Goal: Information Seeking & Learning: Learn about a topic

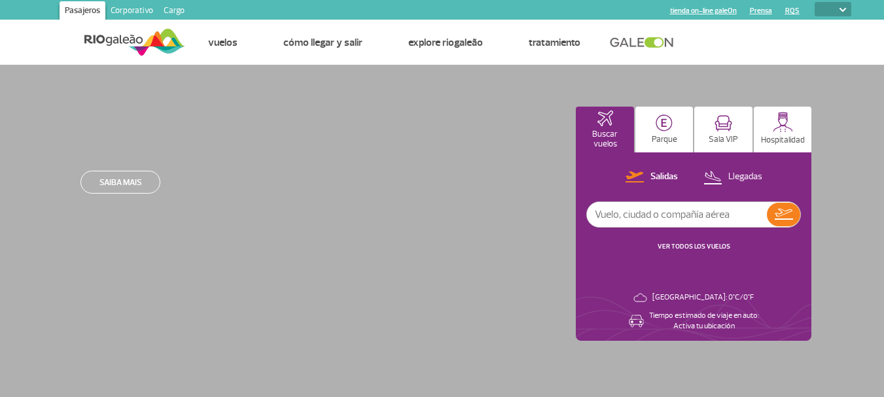
select select
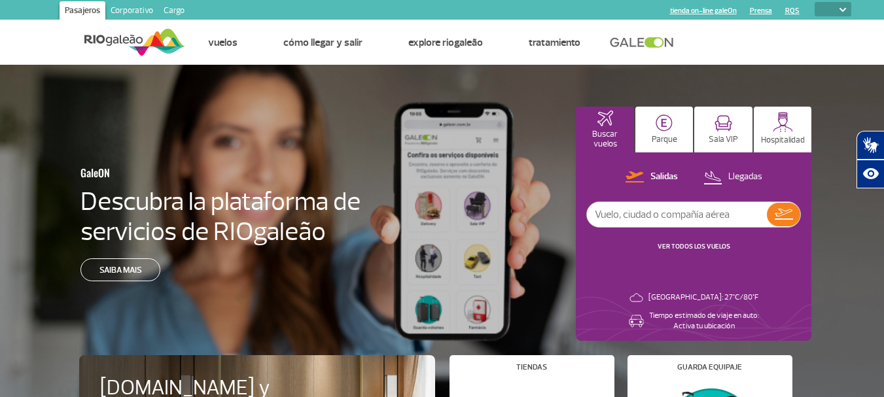
click at [625, 217] on input "text" at bounding box center [677, 214] width 180 height 25
click at [730, 179] on p "Llegadas" at bounding box center [746, 177] width 34 height 12
click at [677, 214] on input "text" at bounding box center [677, 214] width 180 height 25
type input "aerolineas argentinas"
click at [790, 216] on img at bounding box center [783, 215] width 19 height 18
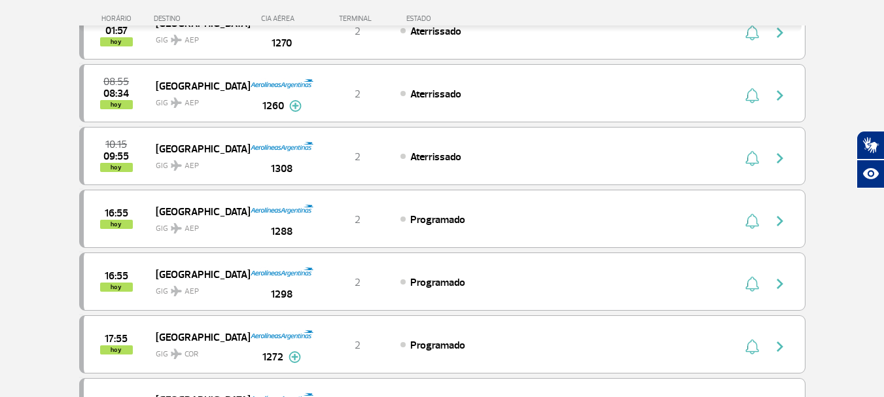
scroll to position [131, 0]
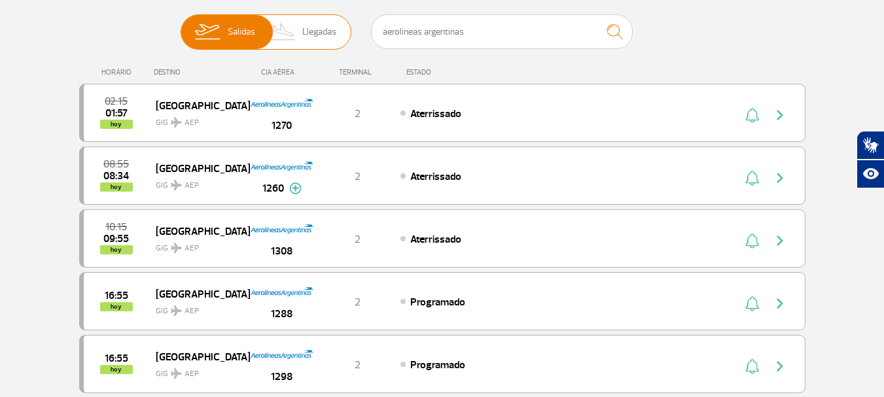
click at [330, 37] on span "Llegadas" at bounding box center [319, 32] width 34 height 34
click at [181, 26] on input "Salidas Llegadas" at bounding box center [181, 26] width 0 height 0
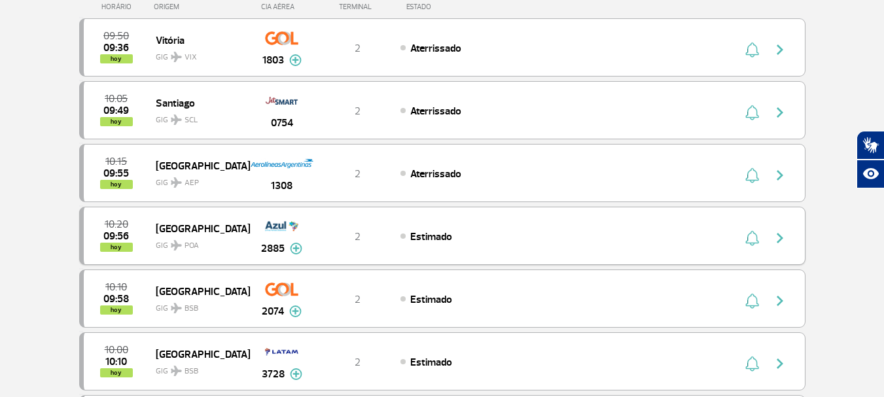
scroll to position [0, 0]
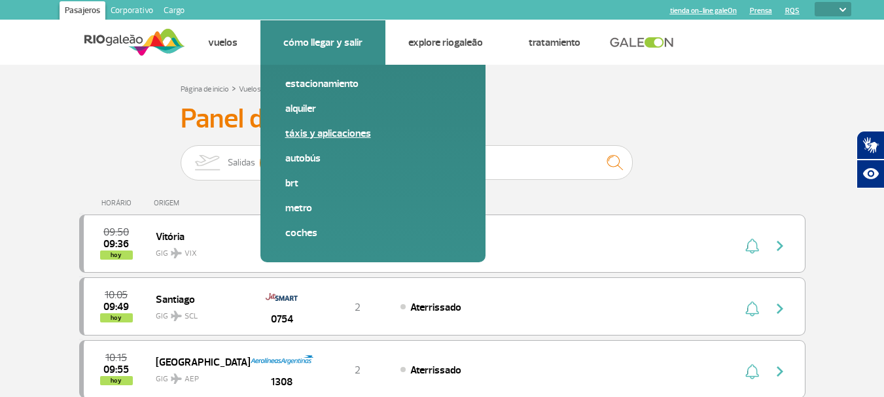
click at [294, 137] on link "Táxis y aplicaciones" at bounding box center [372, 133] width 175 height 14
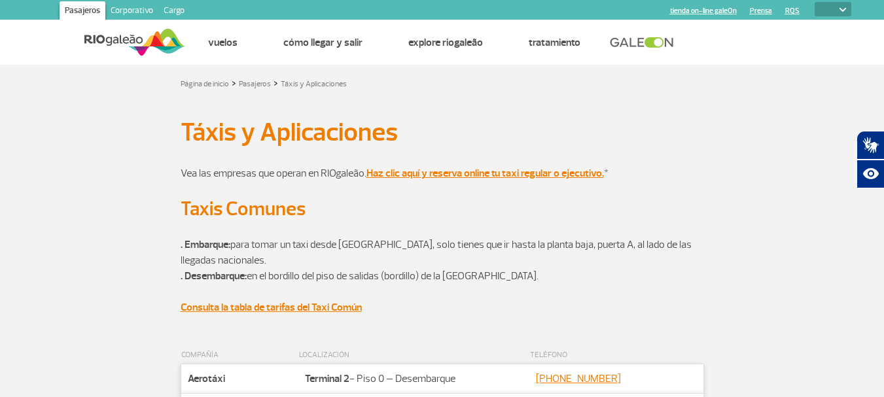
click at [712, 154] on div "Vea las empresas que operan en RIOgaleão. Haz clic aquí y reserva online tu tax…" at bounding box center [442, 173] width 727 height 47
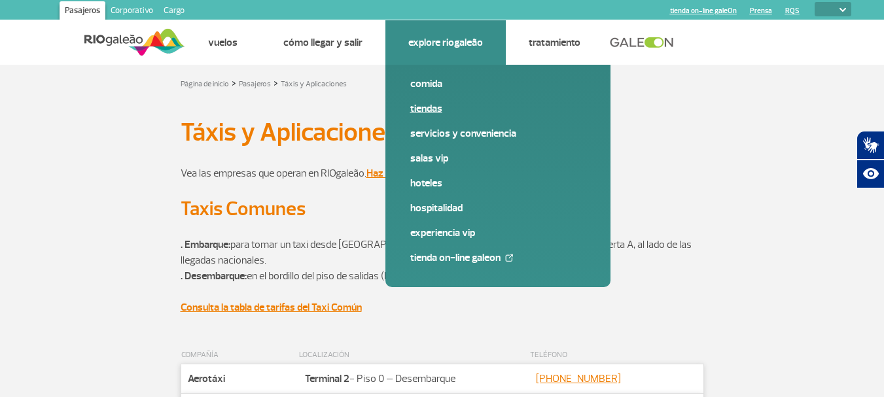
click at [439, 105] on link "Tiendas" at bounding box center [497, 108] width 175 height 14
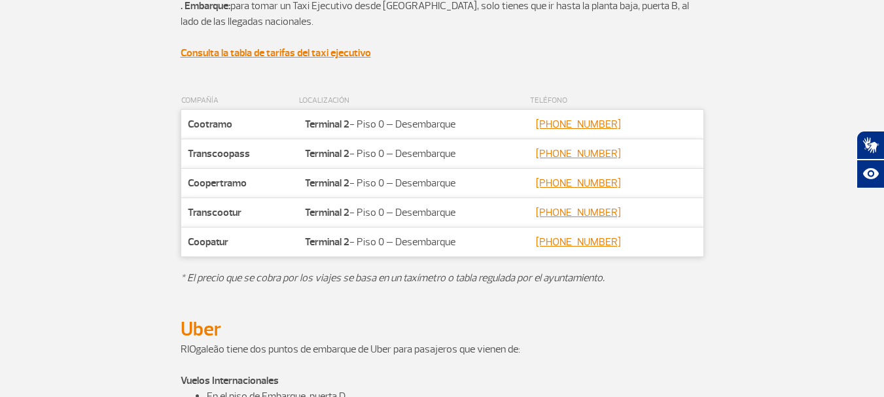
scroll to position [611, 0]
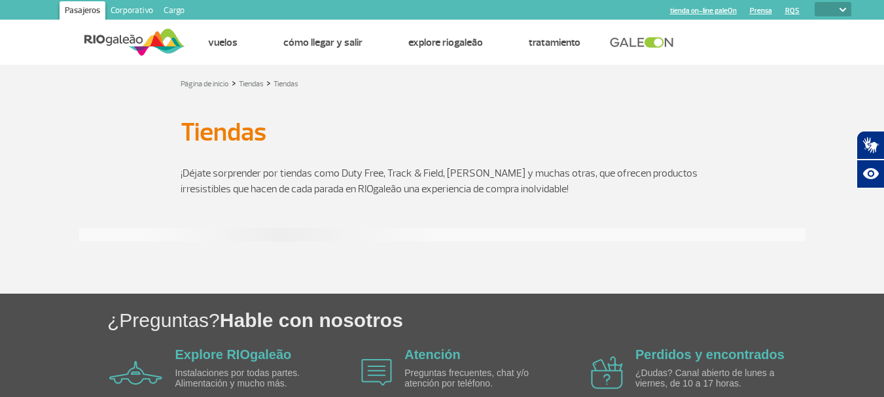
select select
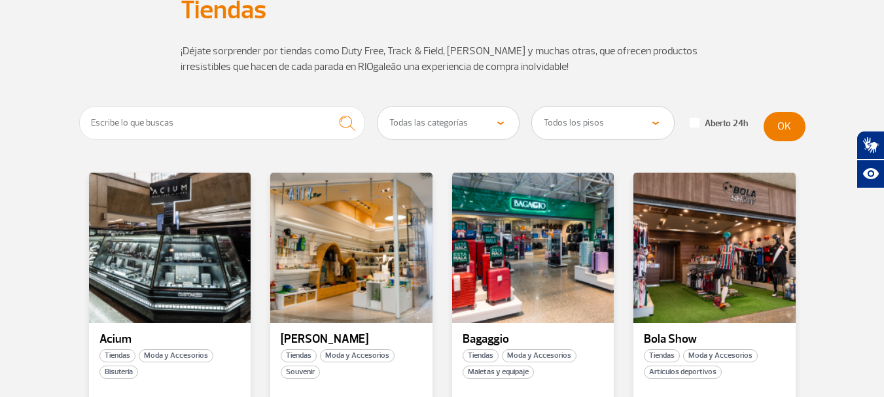
scroll to position [131, 0]
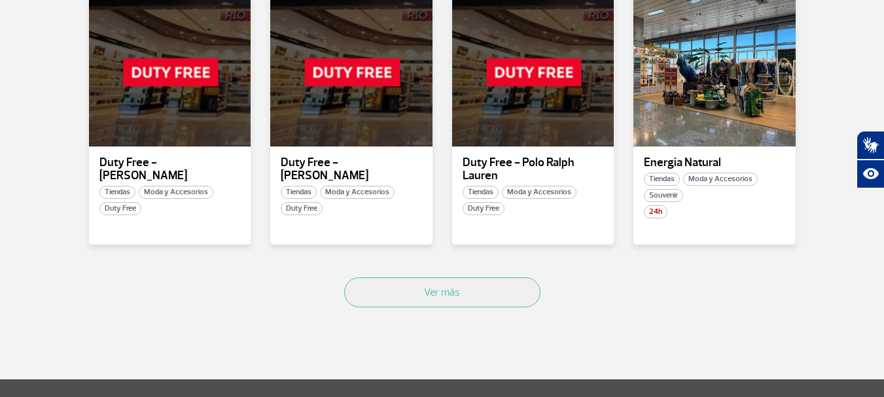
scroll to position [851, 0]
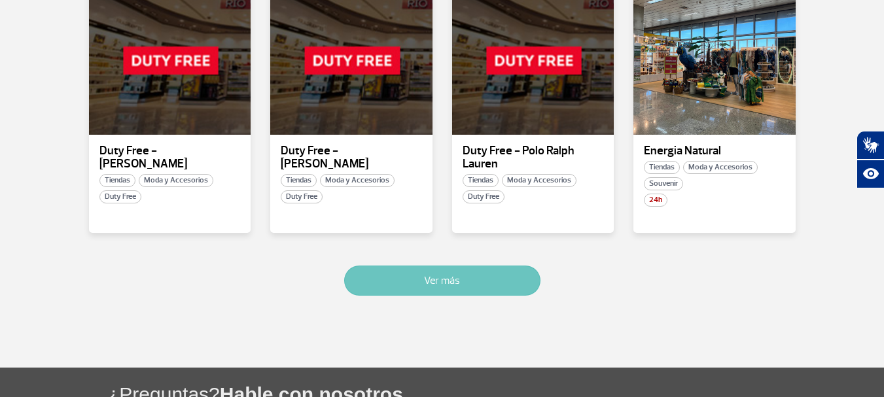
click at [447, 266] on button "Ver más" at bounding box center [442, 281] width 196 height 30
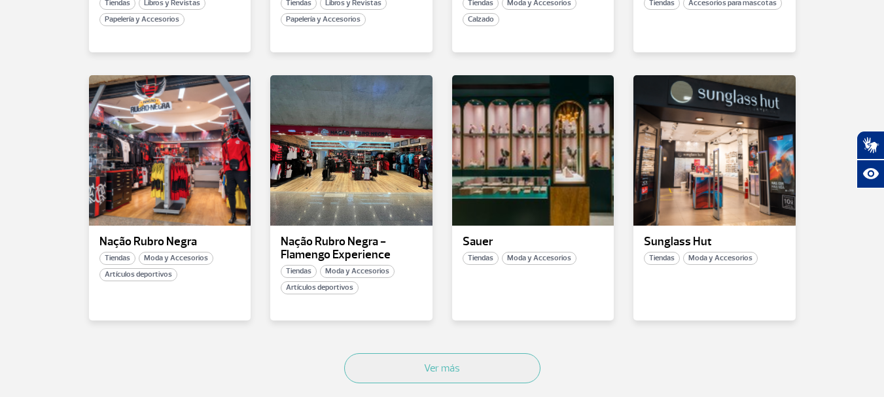
scroll to position [1597, 0]
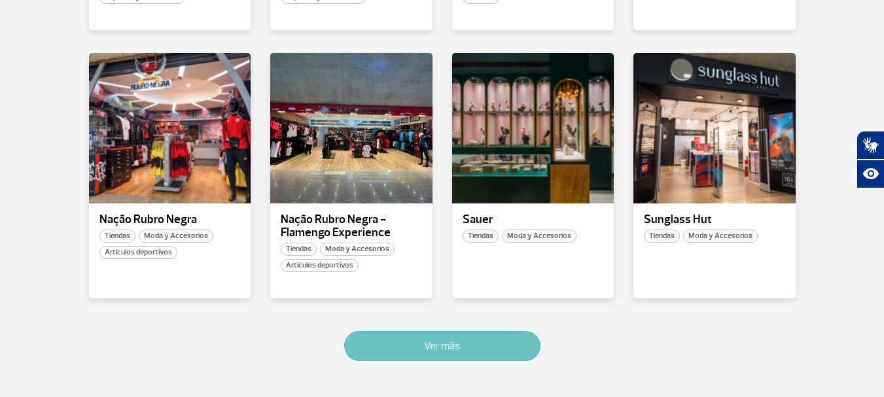
click at [477, 343] on button "Ver más" at bounding box center [442, 346] width 196 height 30
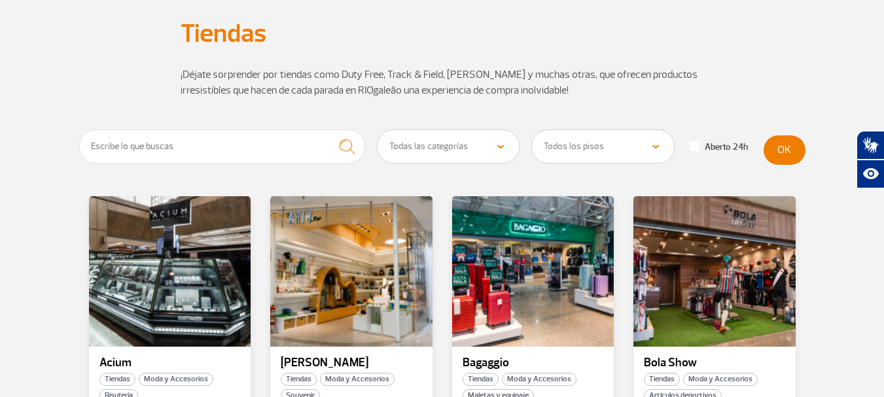
scroll to position [0, 0]
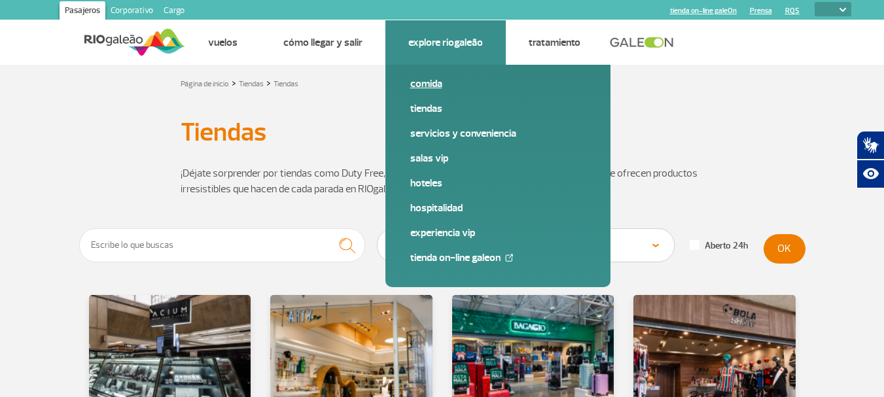
click at [428, 84] on link "Comida" at bounding box center [497, 84] width 175 height 14
click at [429, 156] on link "Salas VIP" at bounding box center [497, 158] width 175 height 14
click at [419, 182] on link "Hoteles" at bounding box center [497, 183] width 175 height 14
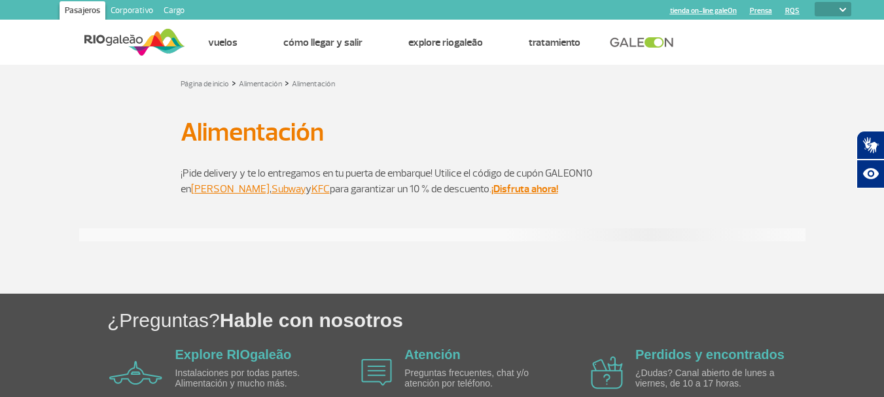
select select
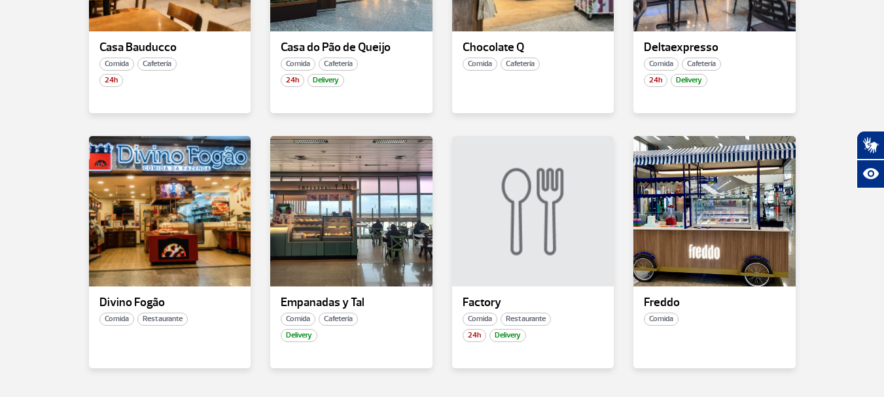
scroll to position [720, 0]
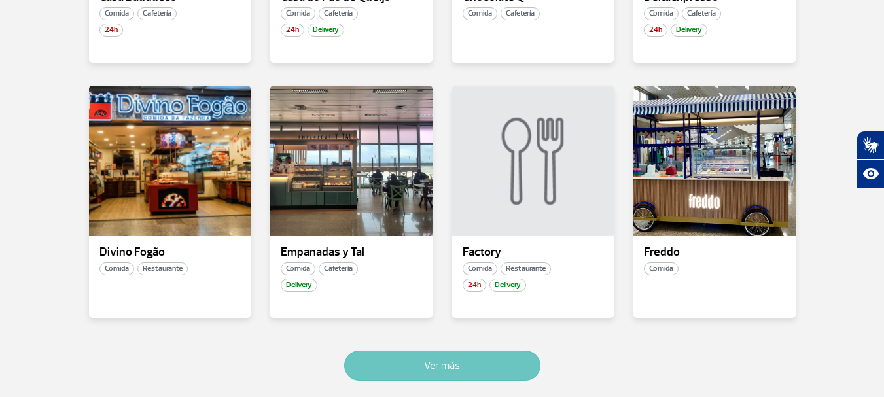
click at [475, 365] on button "Ver más" at bounding box center [442, 366] width 196 height 30
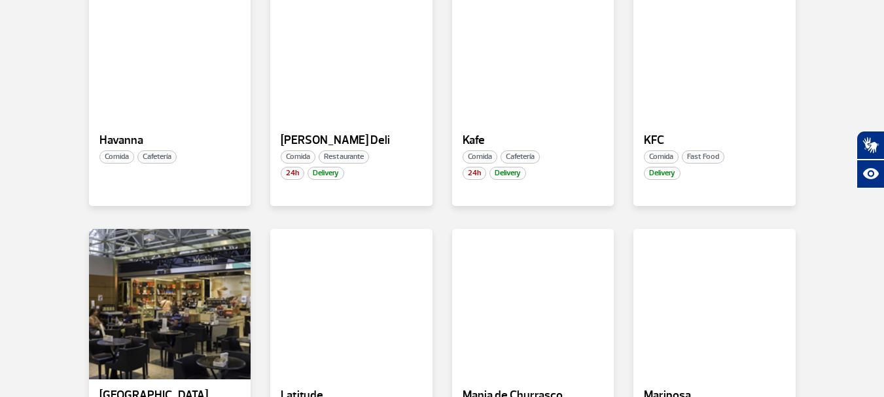
scroll to position [1224, 0]
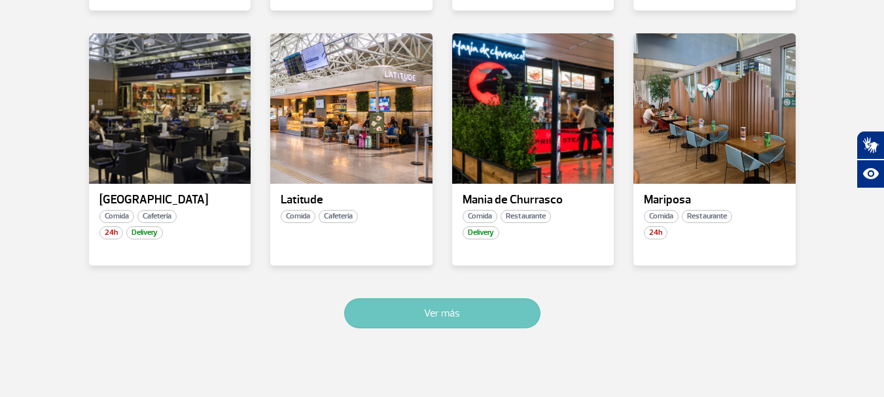
drag, startPoint x: 490, startPoint y: 308, endPoint x: 498, endPoint y: 308, distance: 8.5
click at [489, 308] on button "Ver más" at bounding box center [442, 313] width 196 height 30
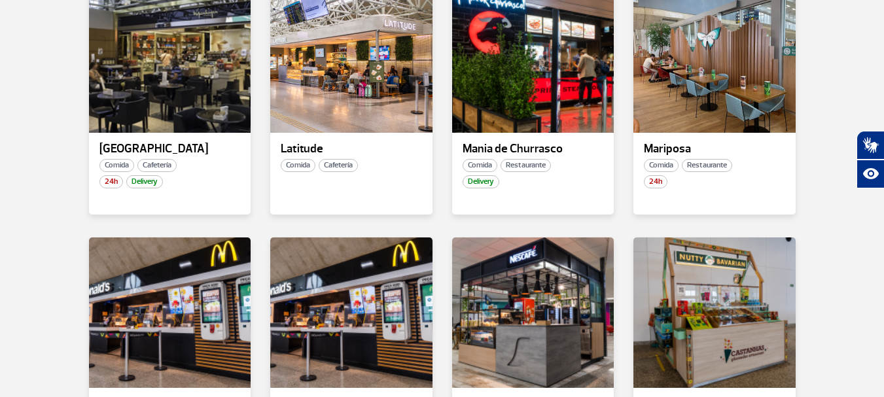
scroll to position [1532, 0]
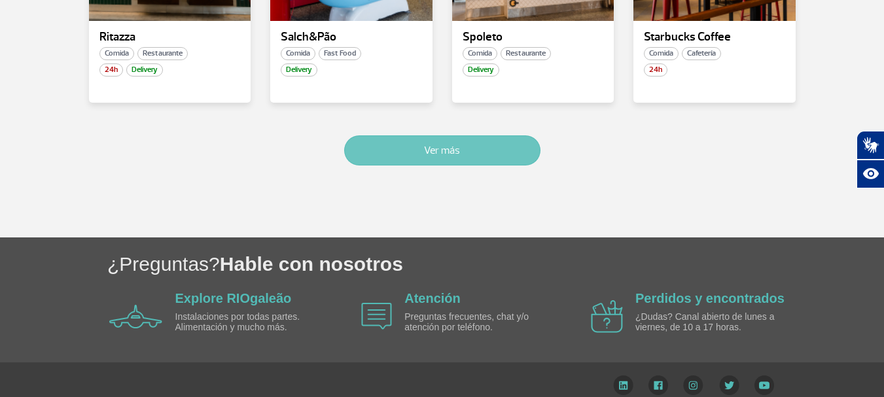
click at [427, 144] on button "Ver más" at bounding box center [442, 150] width 196 height 30
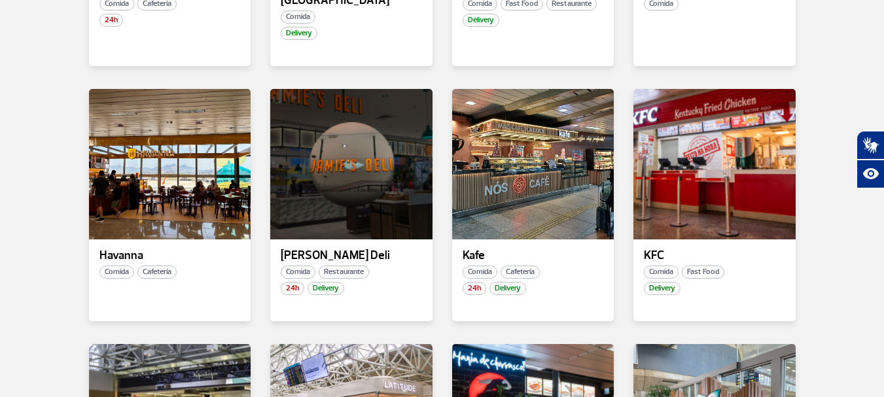
scroll to position [1193, 0]
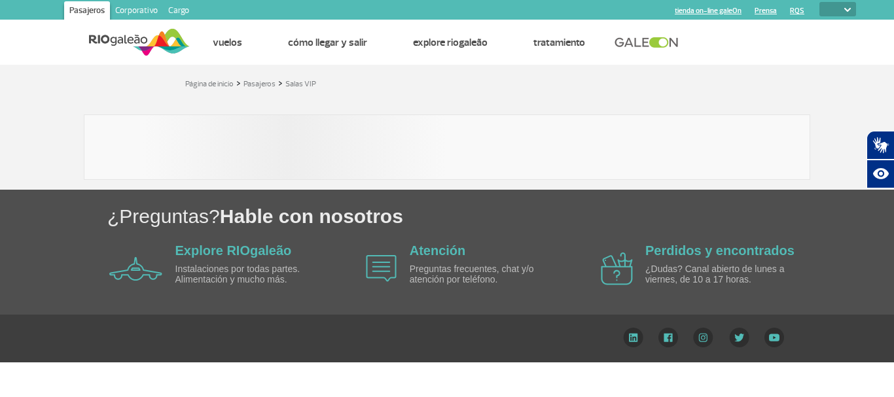
select select
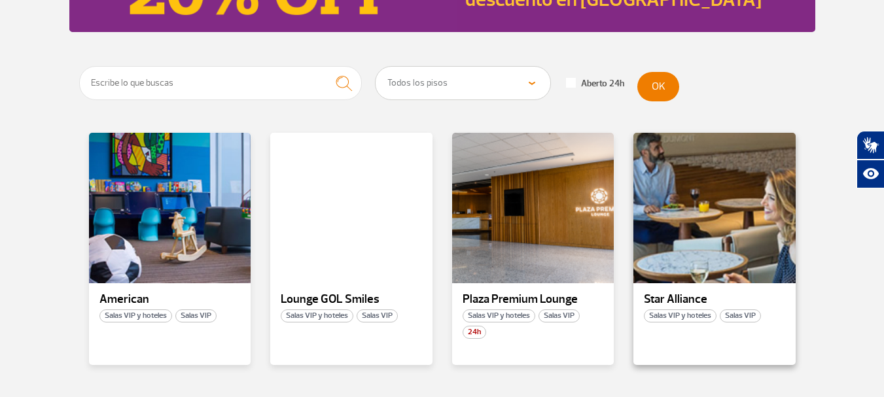
scroll to position [138, 0]
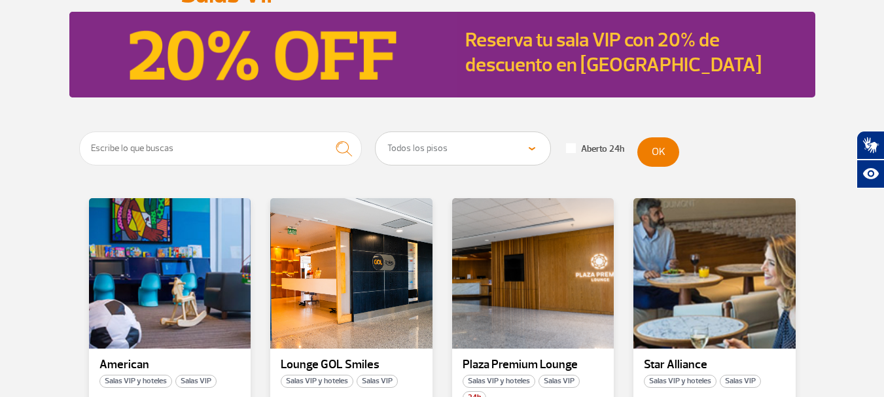
click at [534, 154] on select "Todos los pisos Área Pública (antes de rayos X) Desembarque Área Pública Desemb…" at bounding box center [463, 148] width 175 height 33
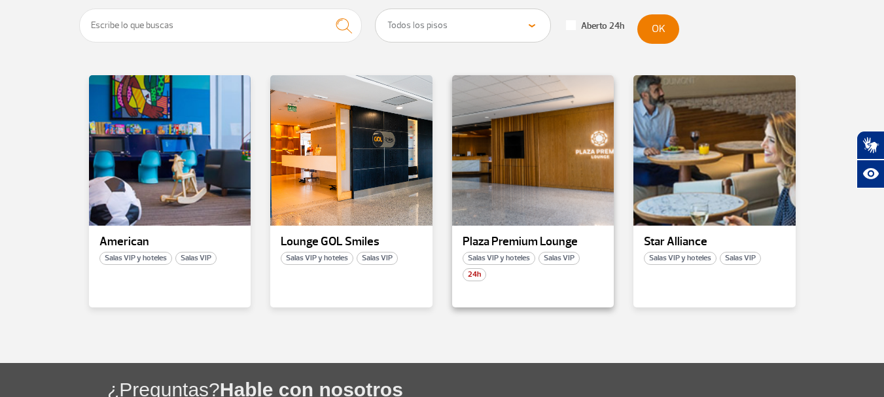
scroll to position [262, 0]
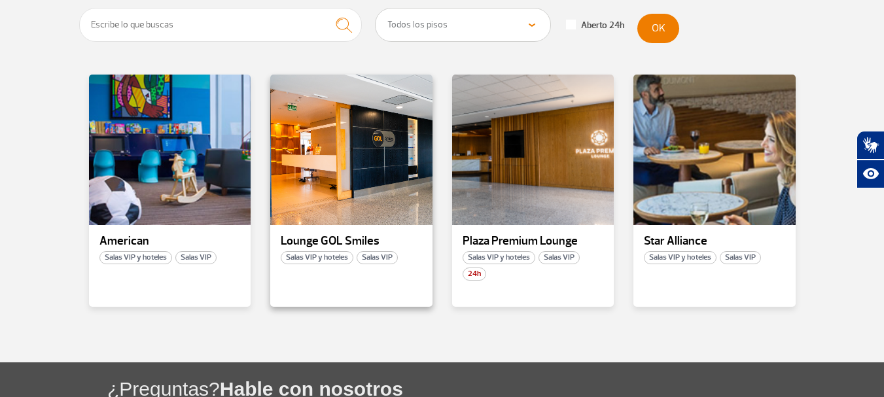
drag, startPoint x: 353, startPoint y: 235, endPoint x: 331, endPoint y: 234, distance: 21.6
click at [331, 235] on p "Lounge GOL Smiles" at bounding box center [351, 241] width 141 height 13
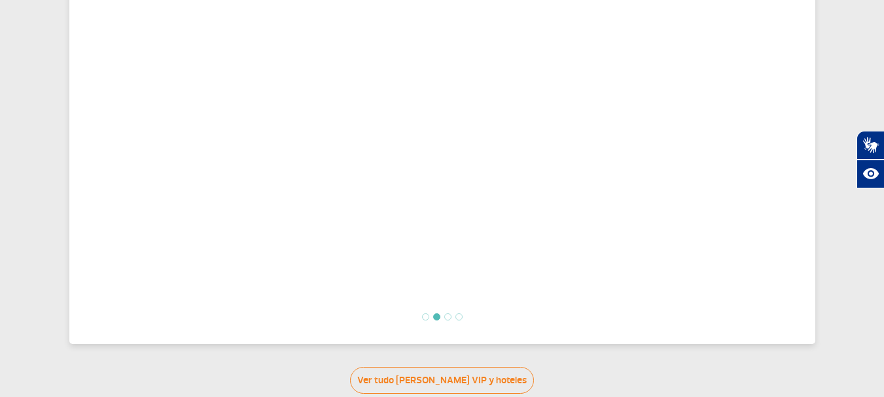
scroll to position [512, 0]
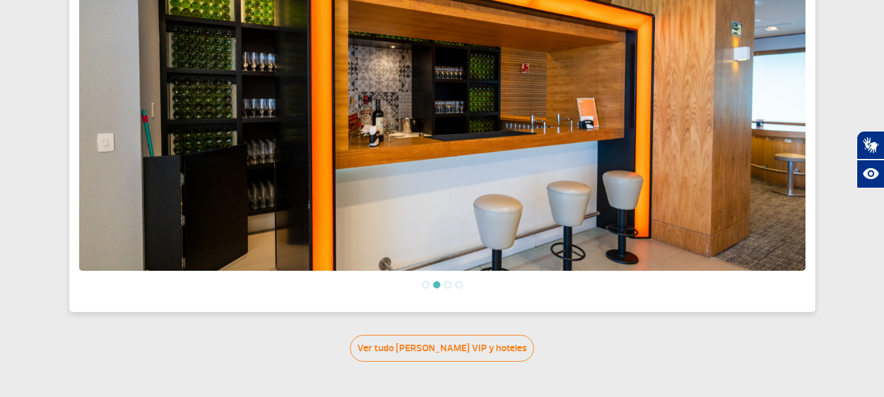
click at [423, 285] on li at bounding box center [425, 284] width 7 height 7
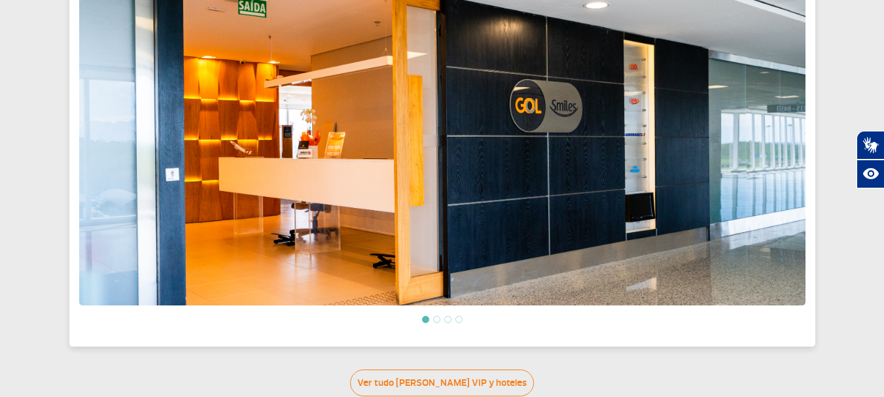
scroll to position [446, 0]
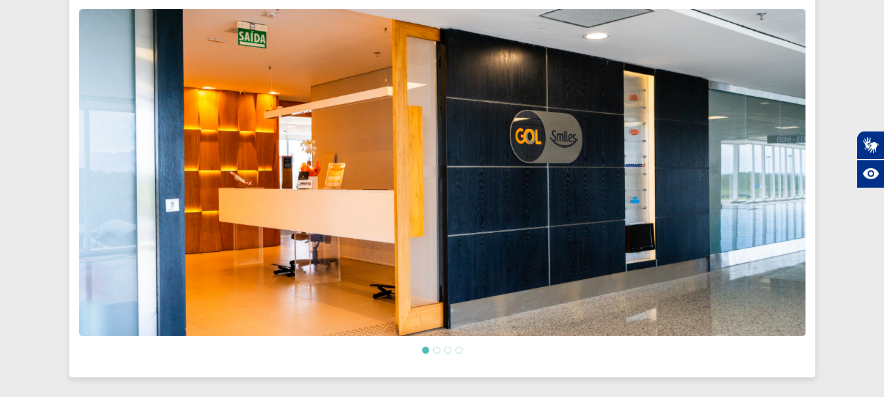
click at [438, 353] on li at bounding box center [436, 350] width 7 height 7
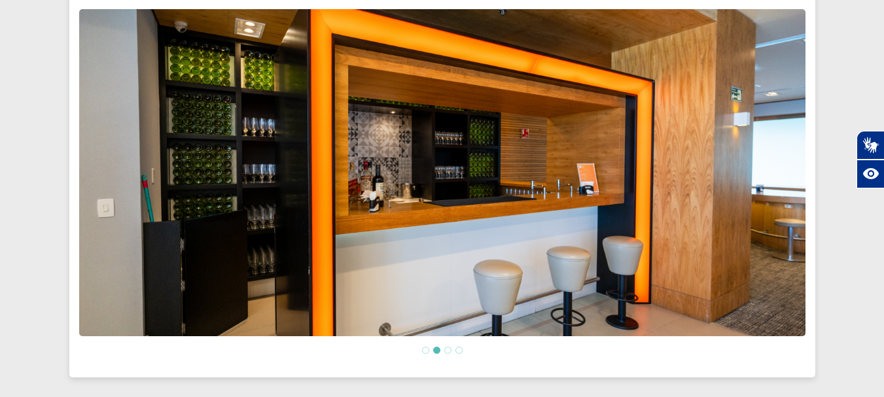
click at [452, 353] on ol at bounding box center [442, 350] width 727 height 11
click at [446, 352] on li at bounding box center [447, 350] width 7 height 7
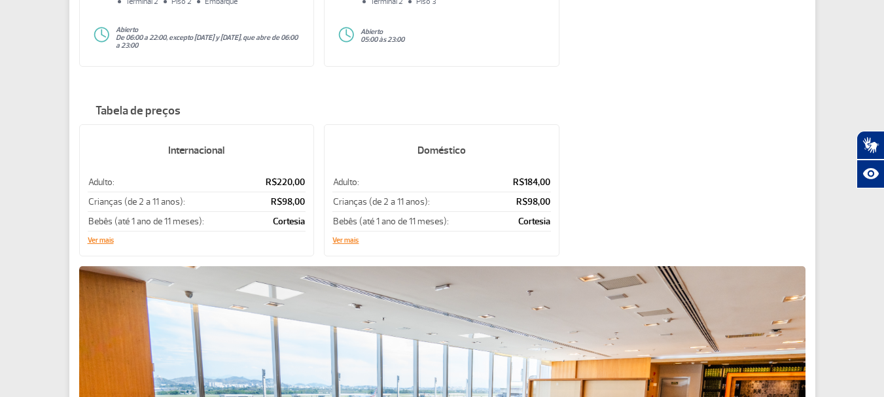
scroll to position [185, 0]
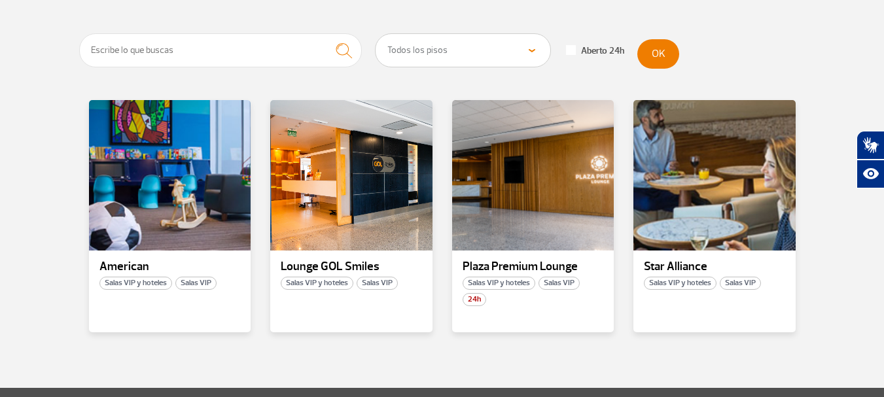
scroll to position [242, 0]
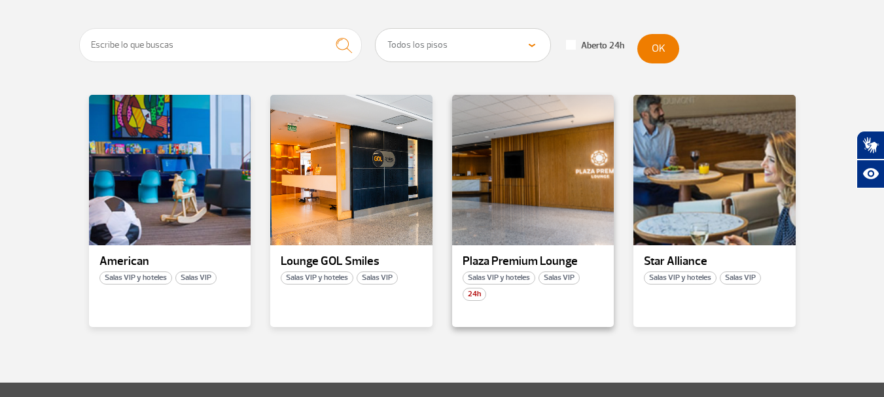
click at [530, 255] on p "Plaza Premium Lounge" at bounding box center [533, 261] width 141 height 13
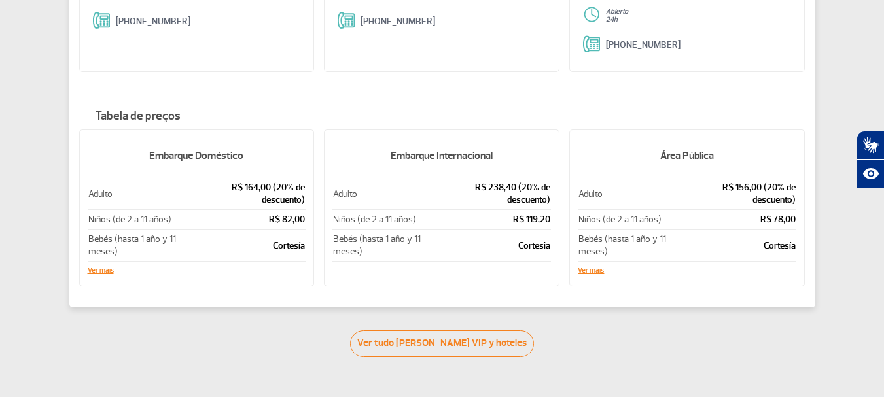
scroll to position [262, 0]
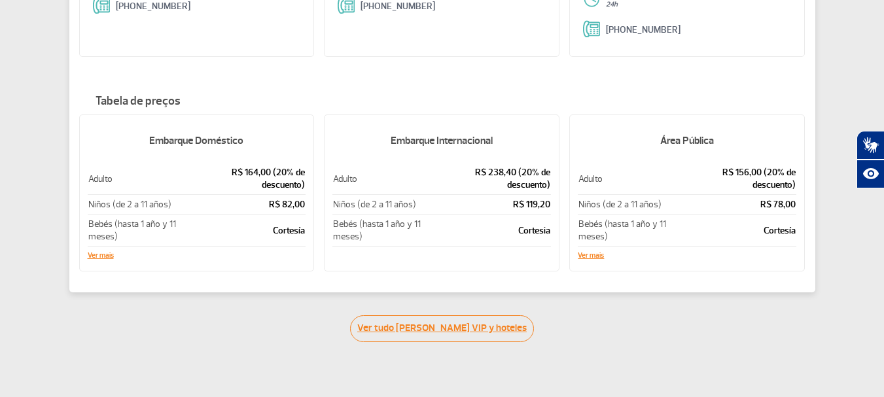
click at [439, 316] on link "Ver tudo de Salas VIP y hoteles" at bounding box center [442, 329] width 184 height 27
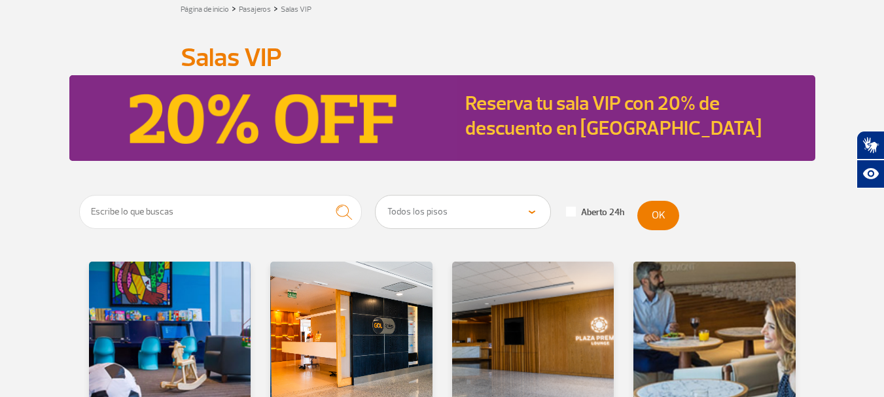
scroll to position [73, 0]
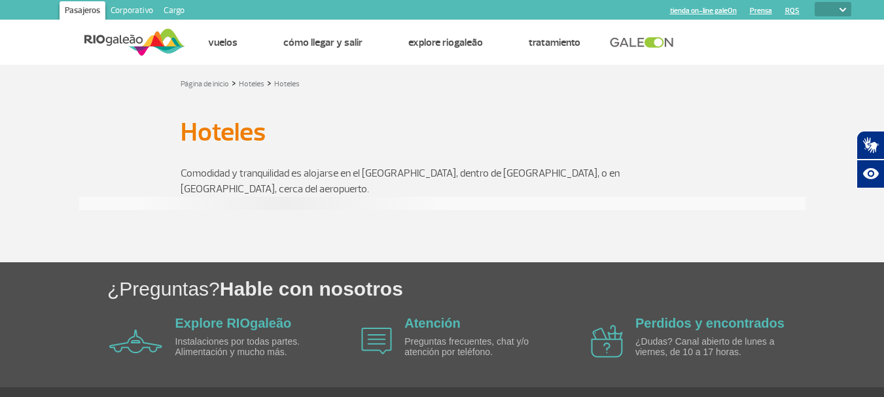
select select
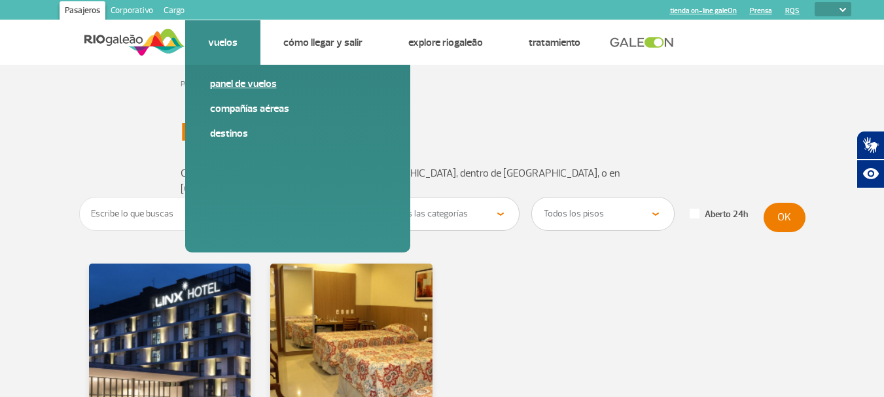
click at [245, 85] on link "Panel de vuelos" at bounding box center [297, 84] width 175 height 14
